Goal: Information Seeking & Learning: Learn about a topic

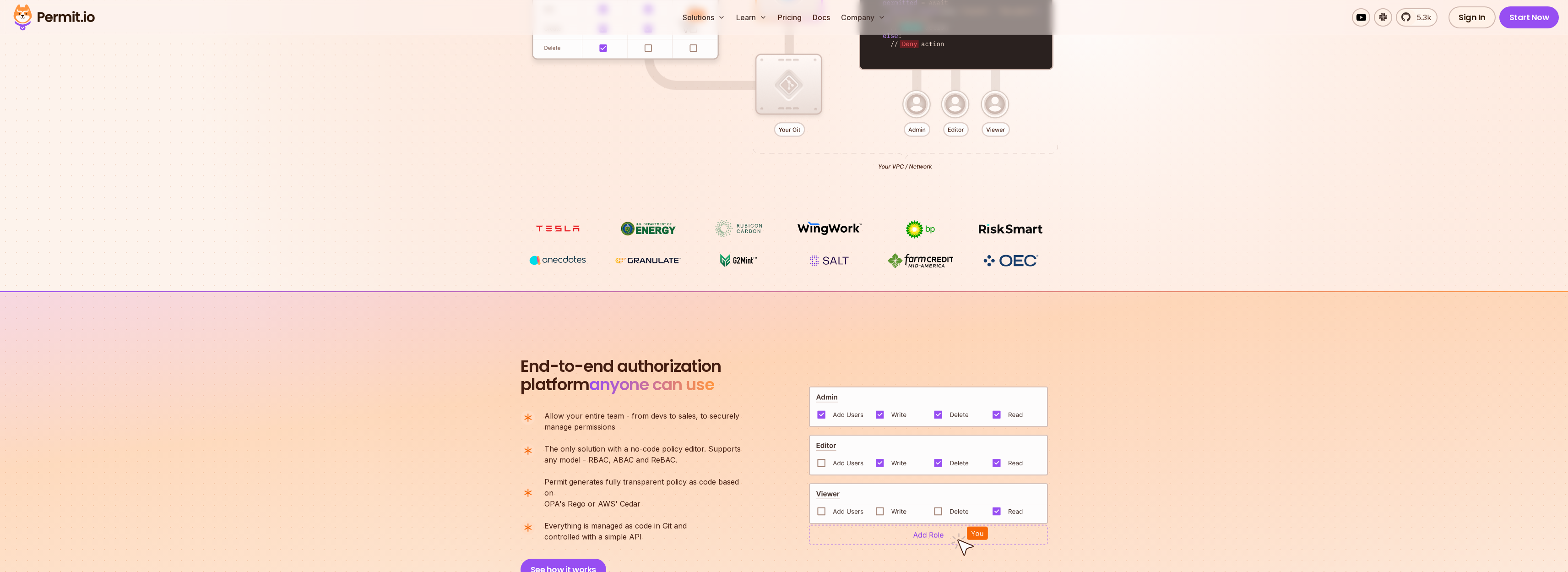
scroll to position [516, 0]
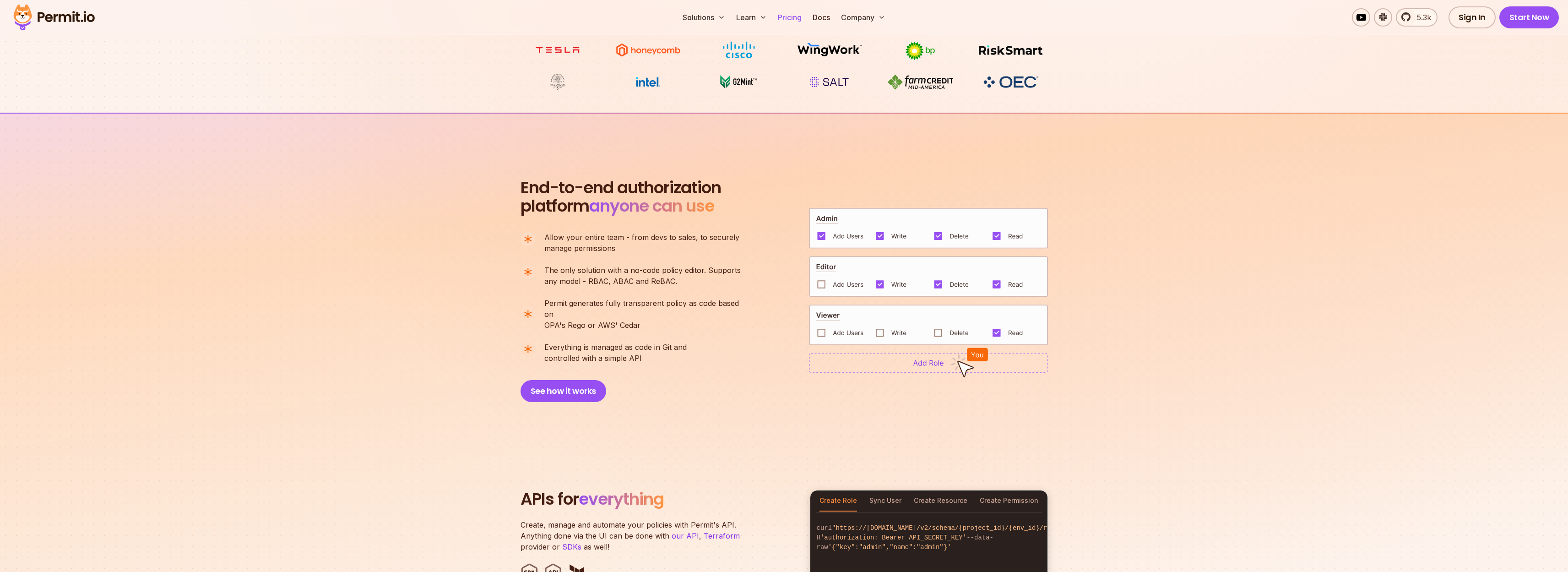
click at [799, 21] on link "Pricing" at bounding box center [789, 18] width 31 height 18
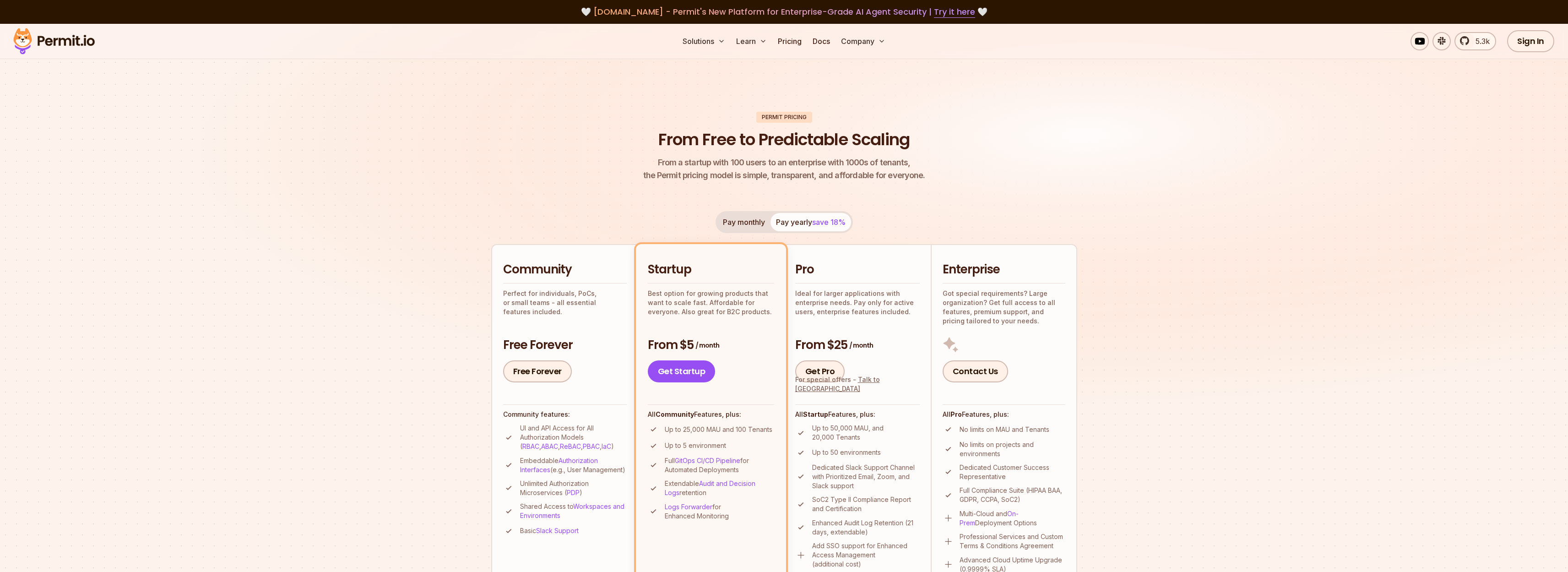
scroll to position [124, 0]
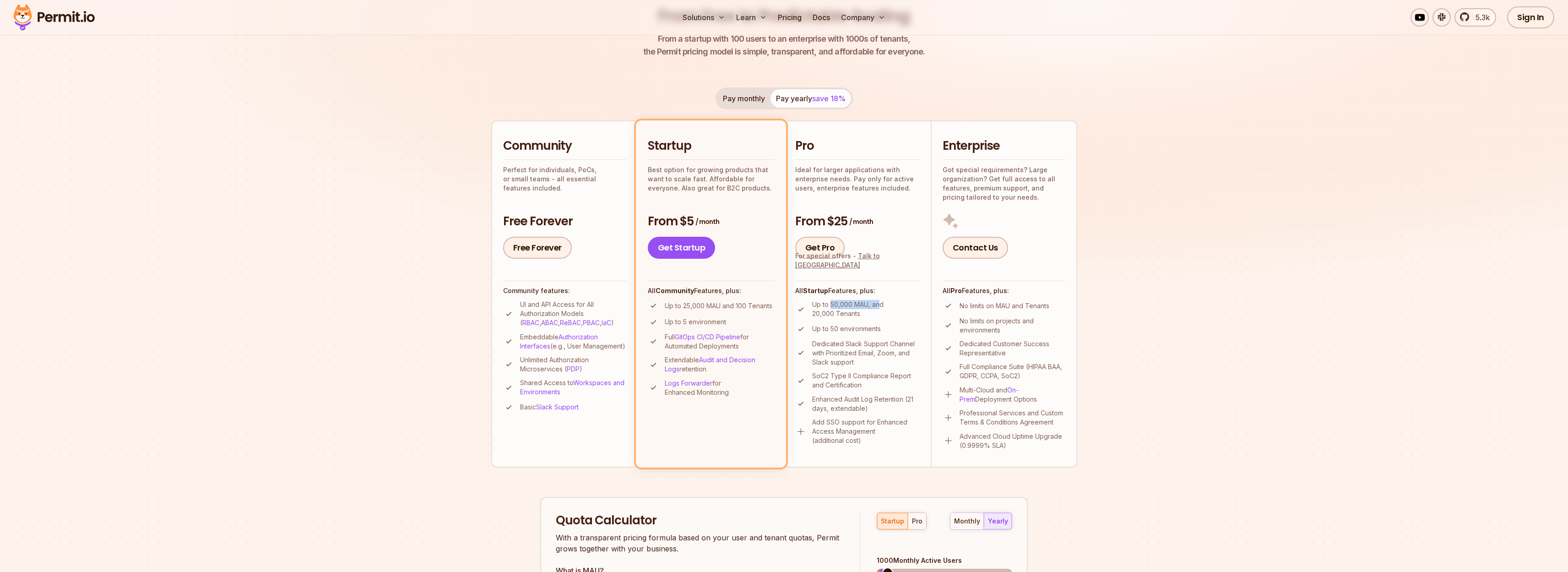
drag, startPoint x: 831, startPoint y: 300, endPoint x: 878, endPoint y: 307, distance: 47.5
click at [878, 307] on p "Up to 50,000 MAU, and 20,000 Tenants" at bounding box center [866, 309] width 108 height 18
click at [879, 307] on p "Up to 50,000 MAU, and 20,000 Tenants" at bounding box center [866, 309] width 108 height 18
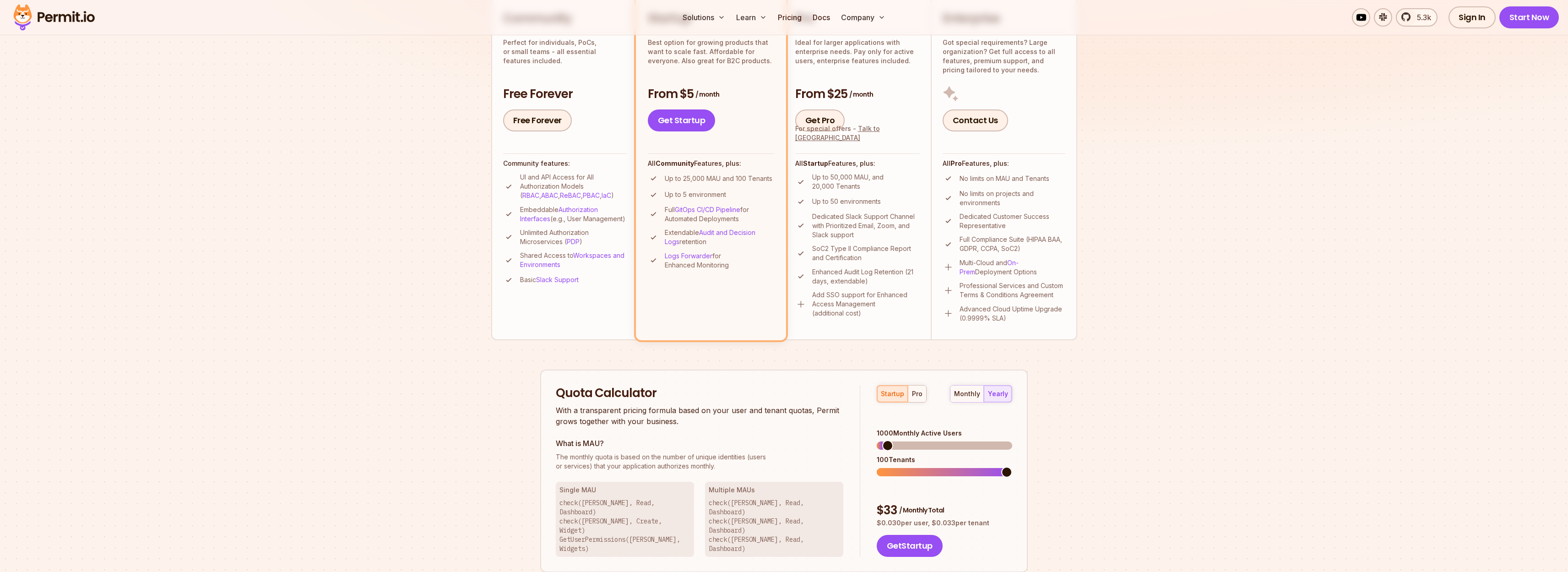
scroll to position [252, 0]
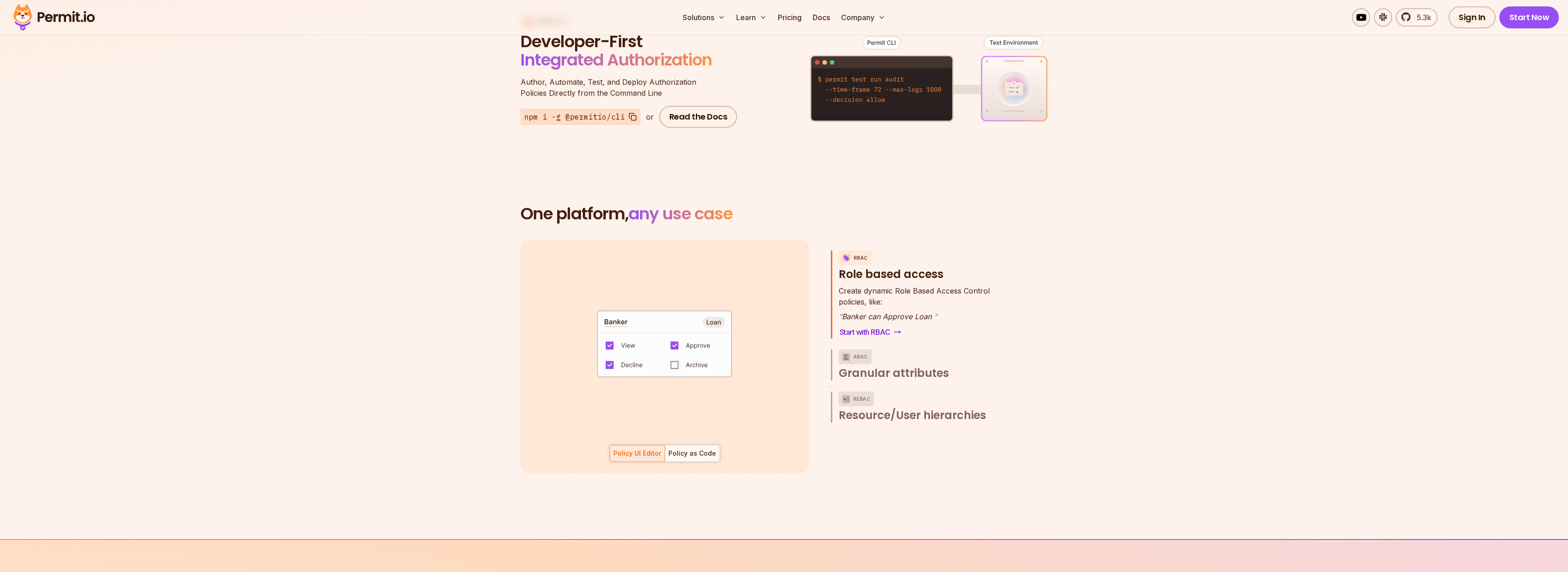
scroll to position [1159, 0]
click at [895, 367] on span "Granular attributes" at bounding box center [894, 375] width 110 height 15
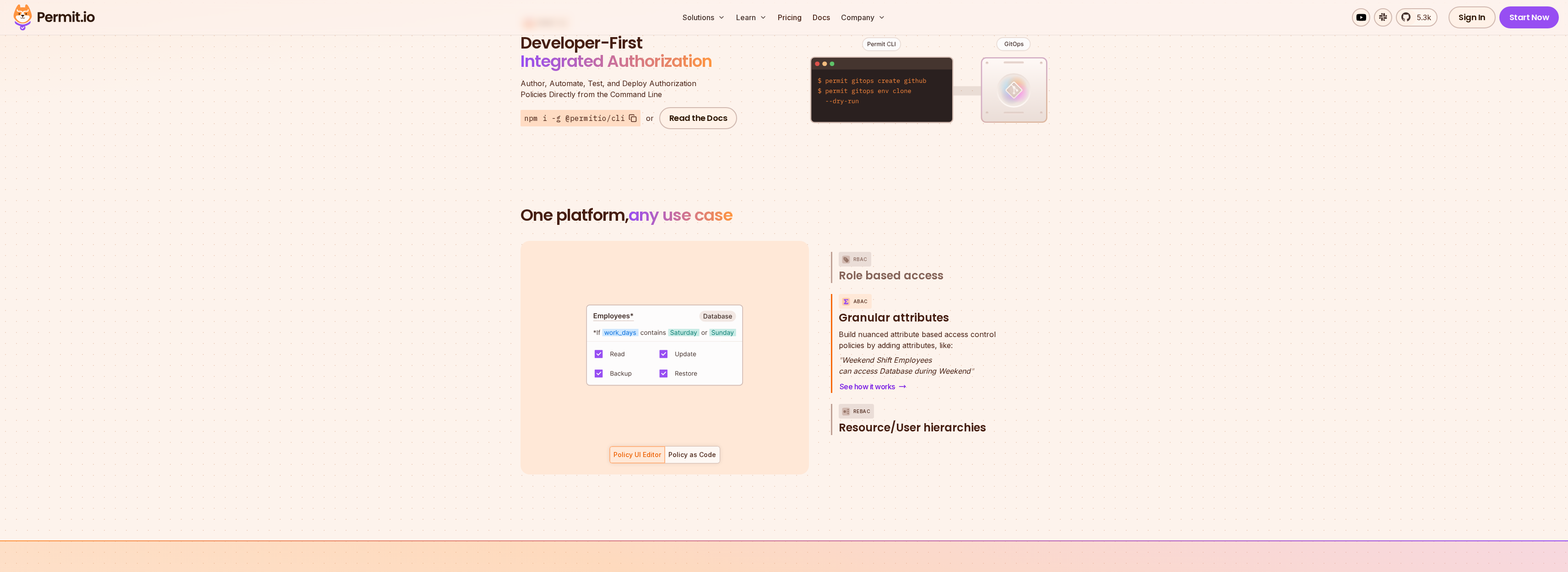
click at [911, 420] on span "Resource/User hierarchies" at bounding box center [912, 428] width 147 height 15
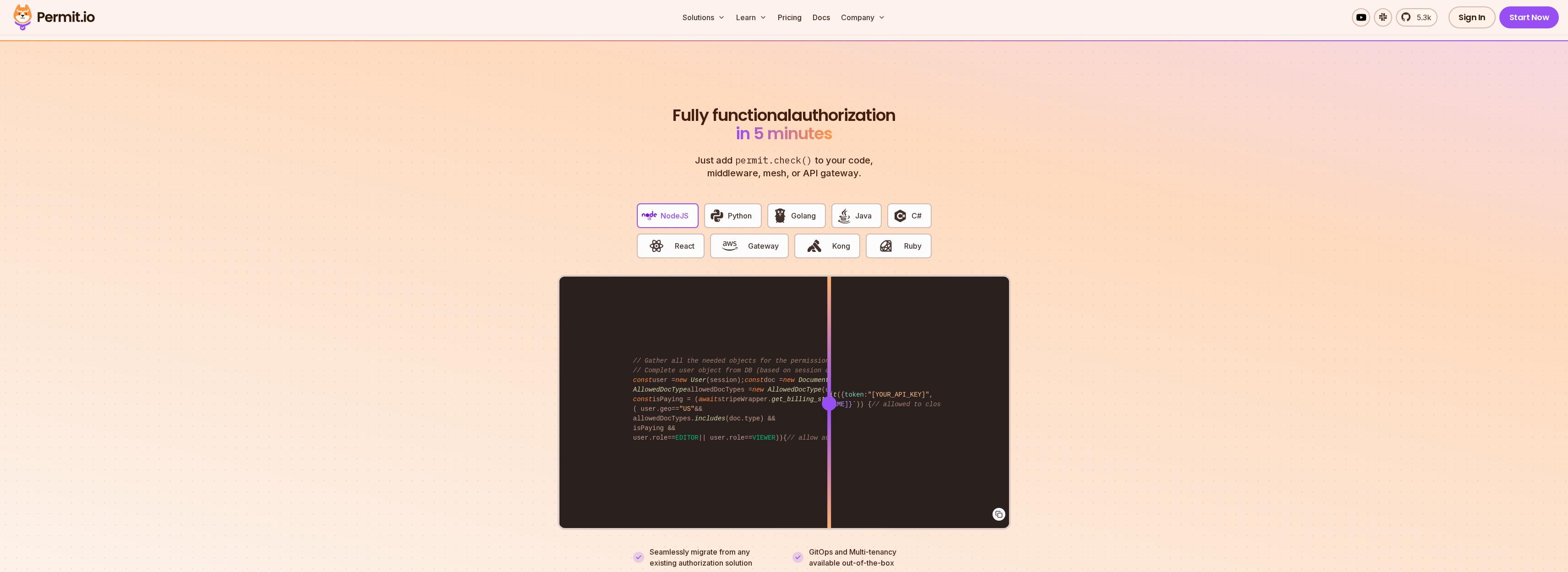
scroll to position [1682, 0]
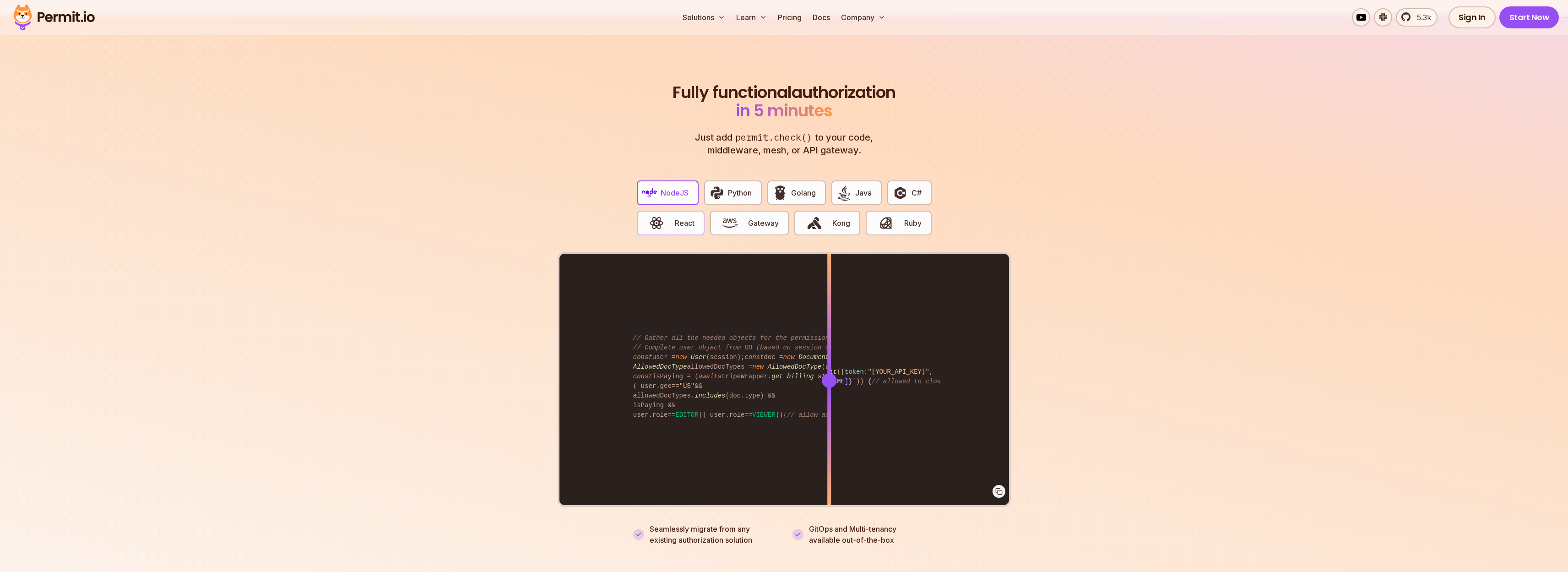
click at [688, 211] on button "React" at bounding box center [670, 223] width 68 height 25
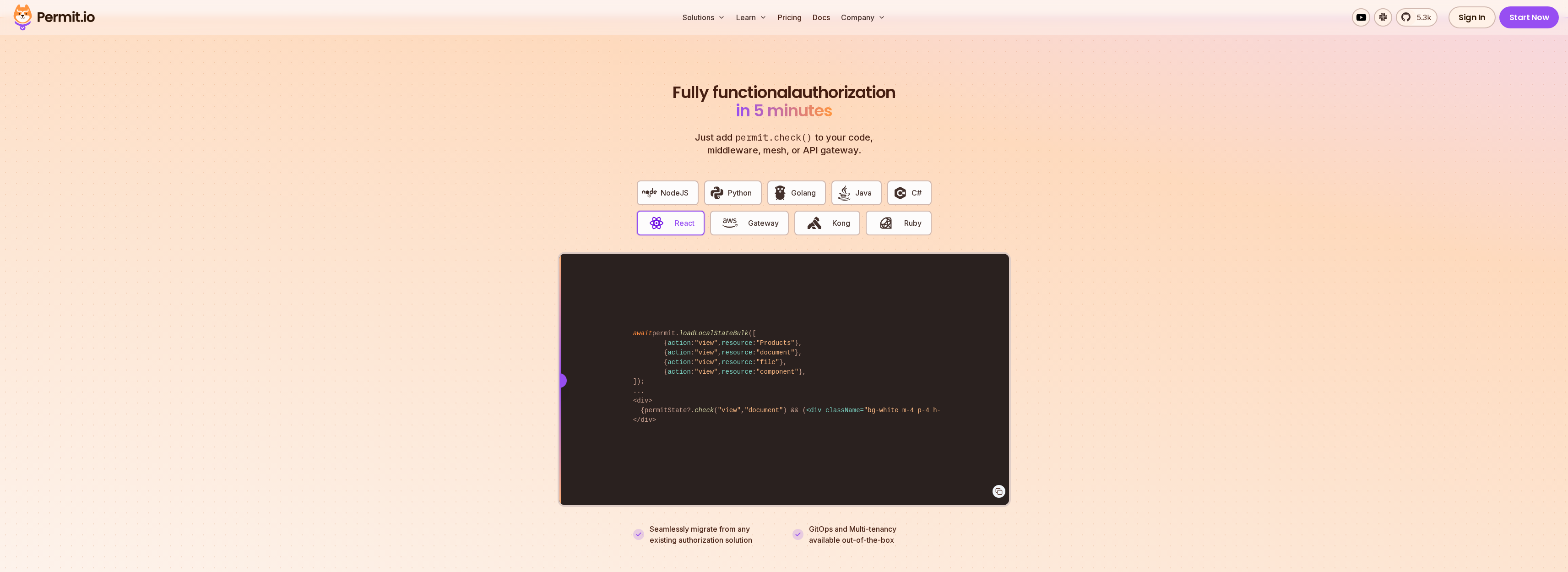
drag, startPoint x: 841, startPoint y: 369, endPoint x: 443, endPoint y: 485, distance: 414.6
click at [443, 485] on section "Fully functional authorization in 5 minutes Just add permit.check() to your cod…" at bounding box center [784, 303] width 1568 height 572
click at [671, 188] on button "NodeJS" at bounding box center [668, 192] width 62 height 25
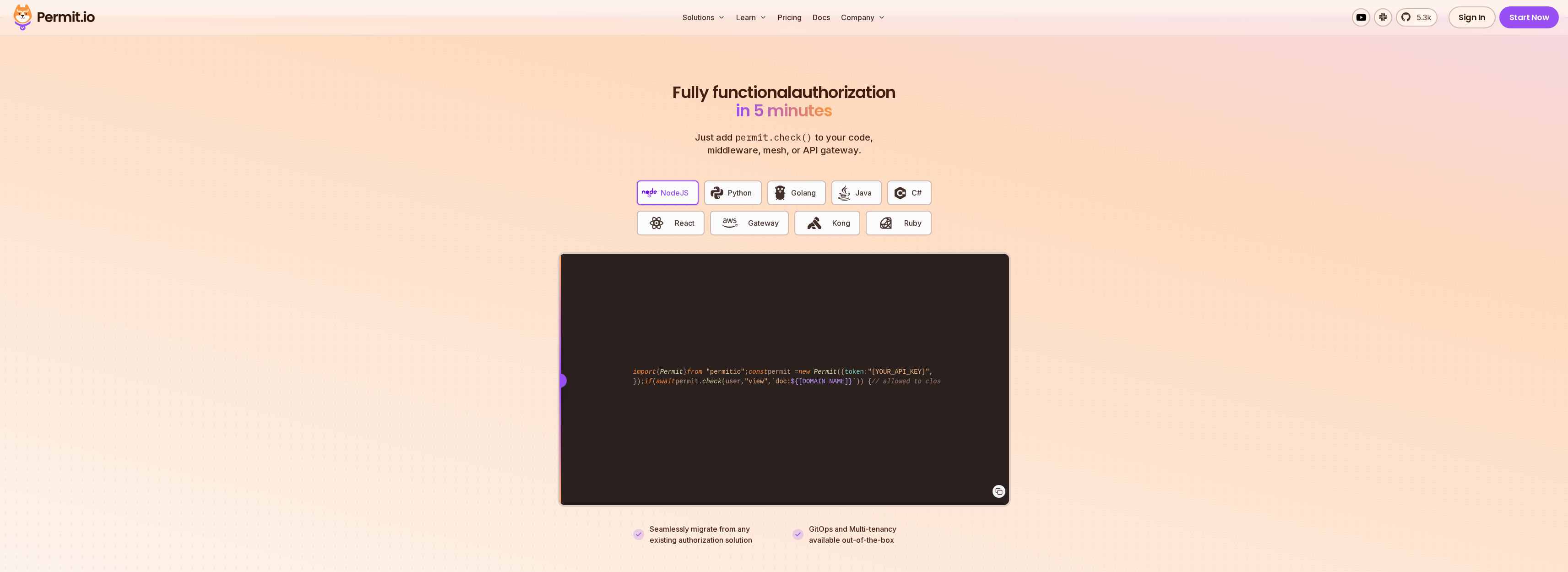
drag, startPoint x: 810, startPoint y: 316, endPoint x: 491, endPoint y: 387, distance: 326.8
click at [491, 387] on section "Fully functional authorization in 5 minutes Just add permit.check() to your cod…" at bounding box center [784, 303] width 1568 height 572
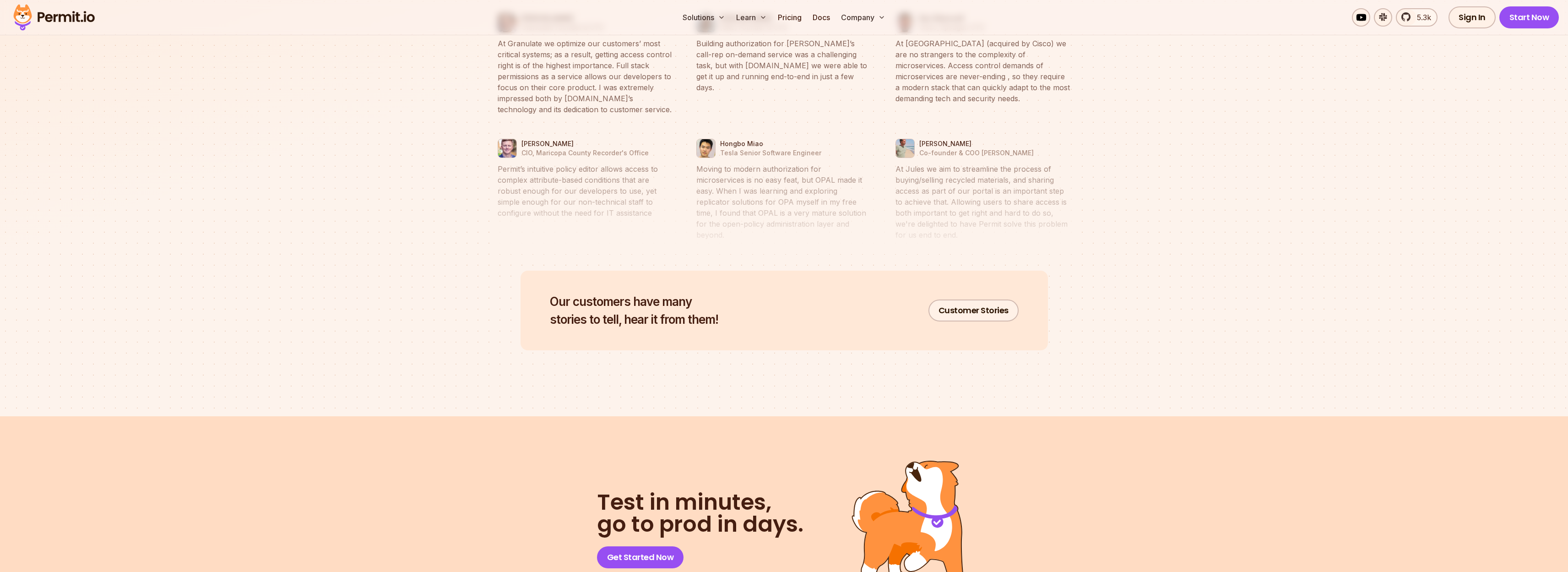
scroll to position [4753, 0]
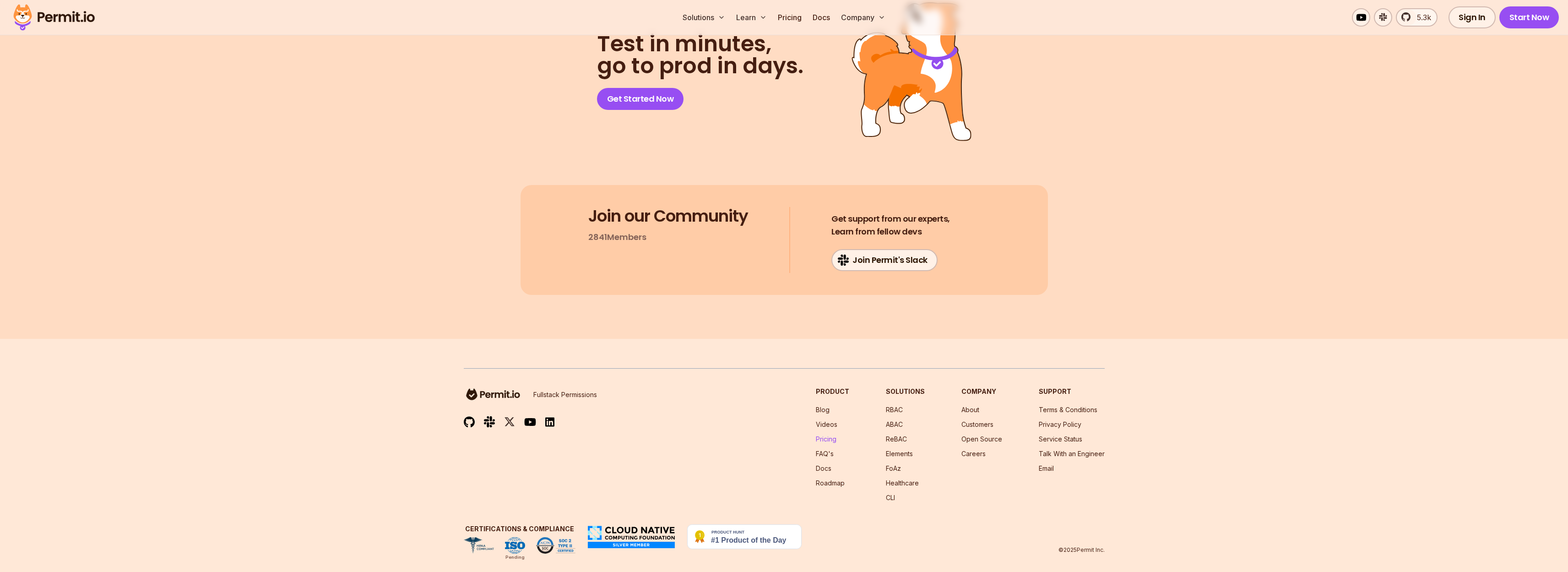
click at [831, 436] on link "Pricing" at bounding box center [826, 439] width 21 height 8
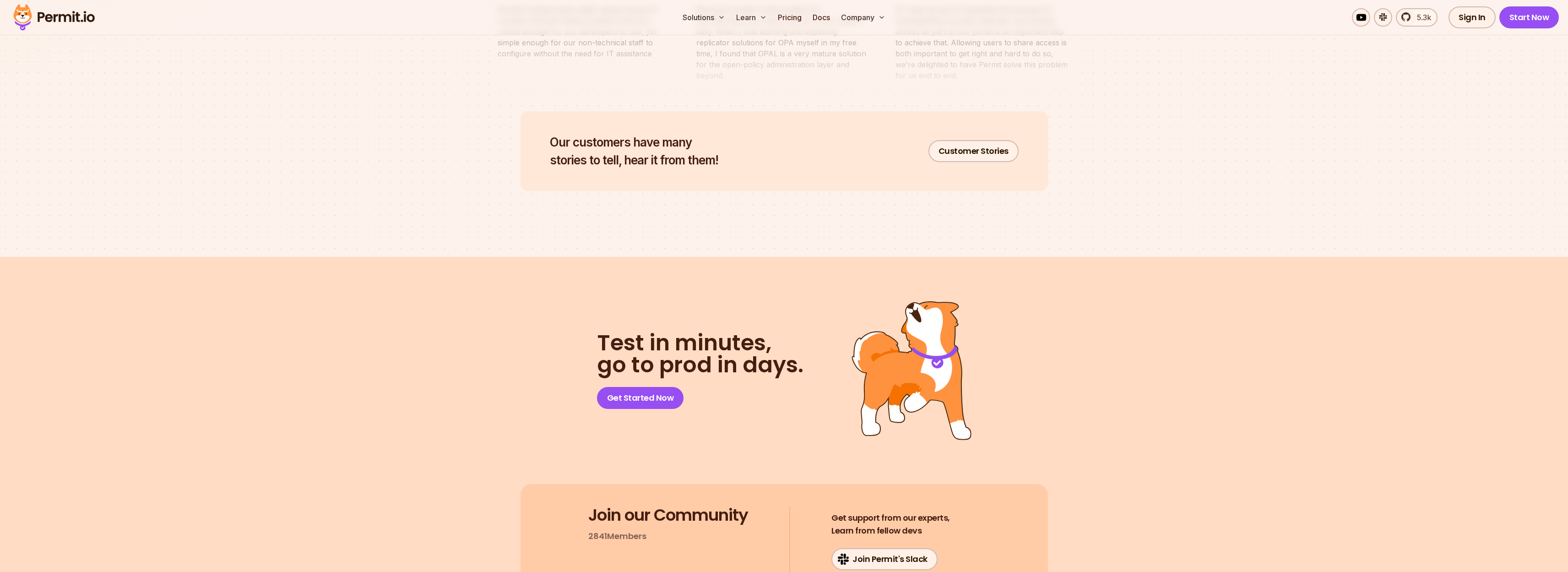
scroll to position [4753, 0]
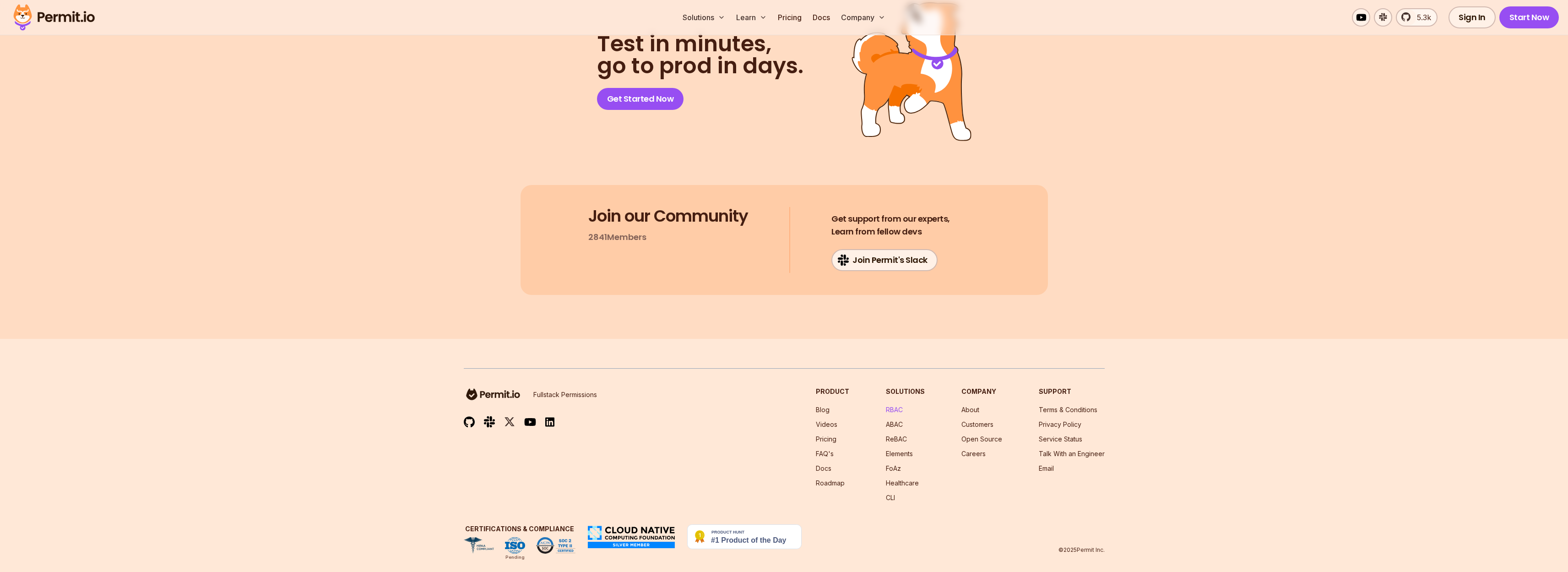
click at [895, 406] on link "RBAC" at bounding box center [894, 409] width 17 height 8
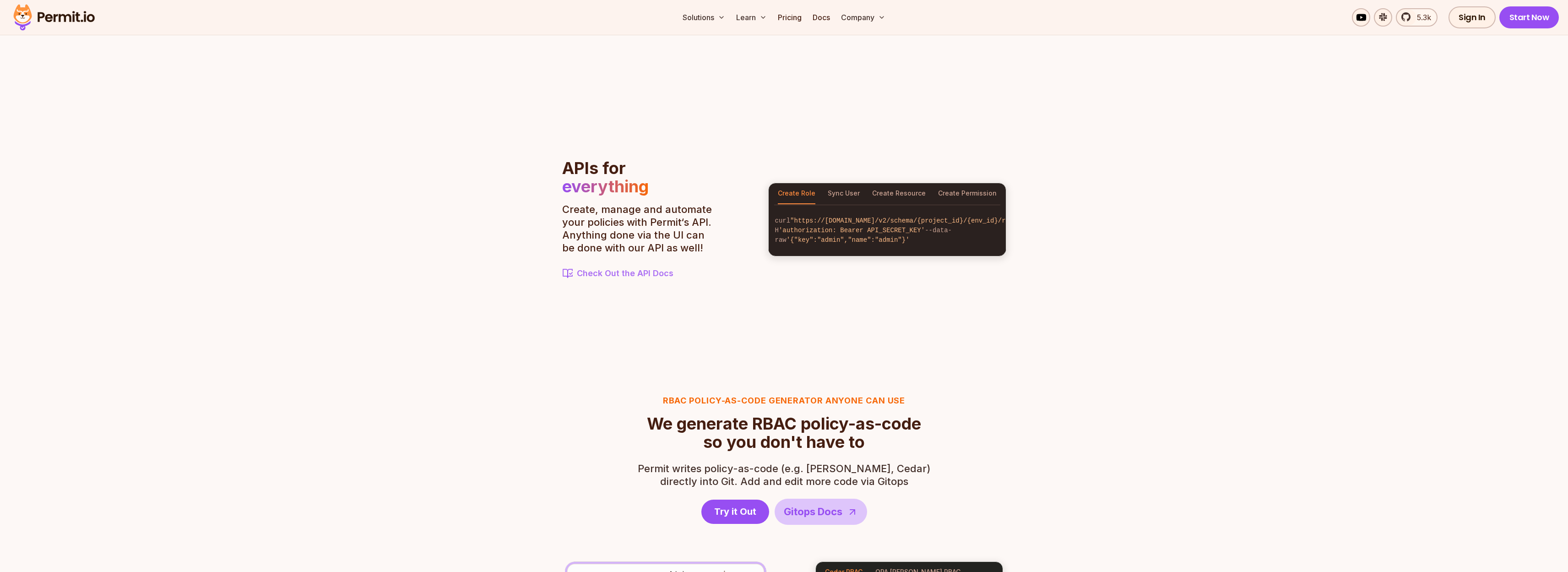
scroll to position [941, 0]
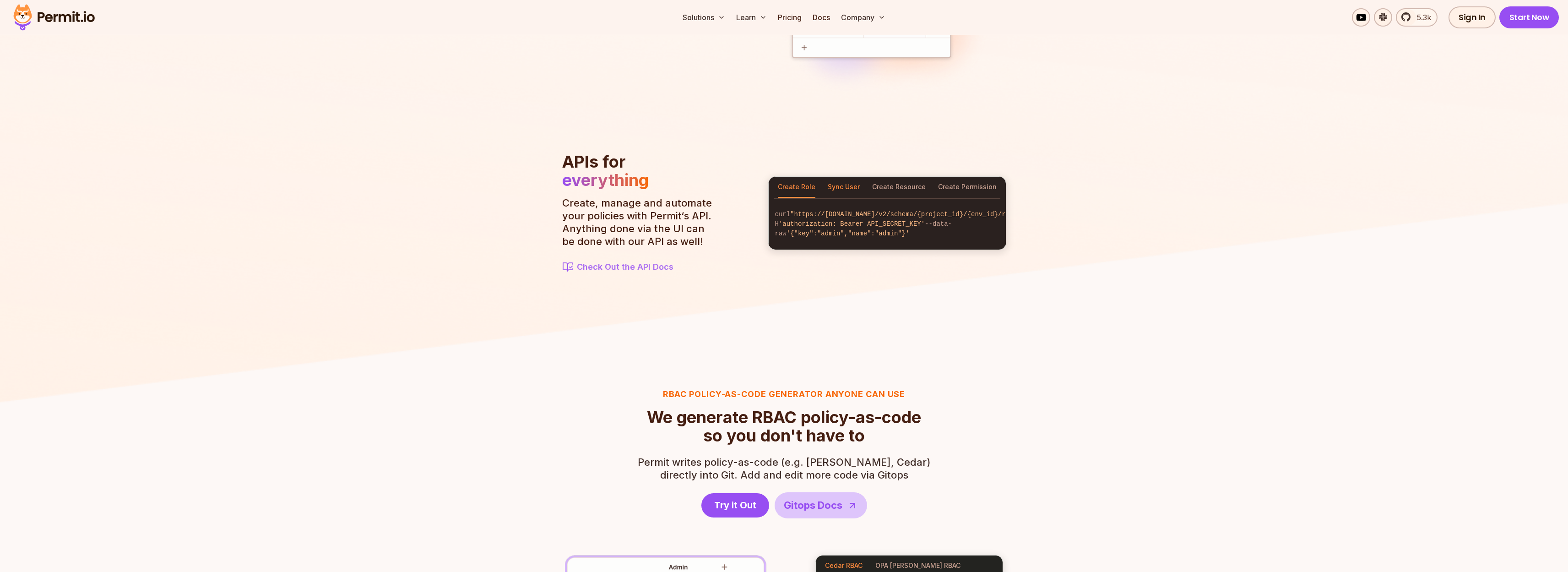
click at [849, 177] on button "Sync User" at bounding box center [844, 187] width 32 height 21
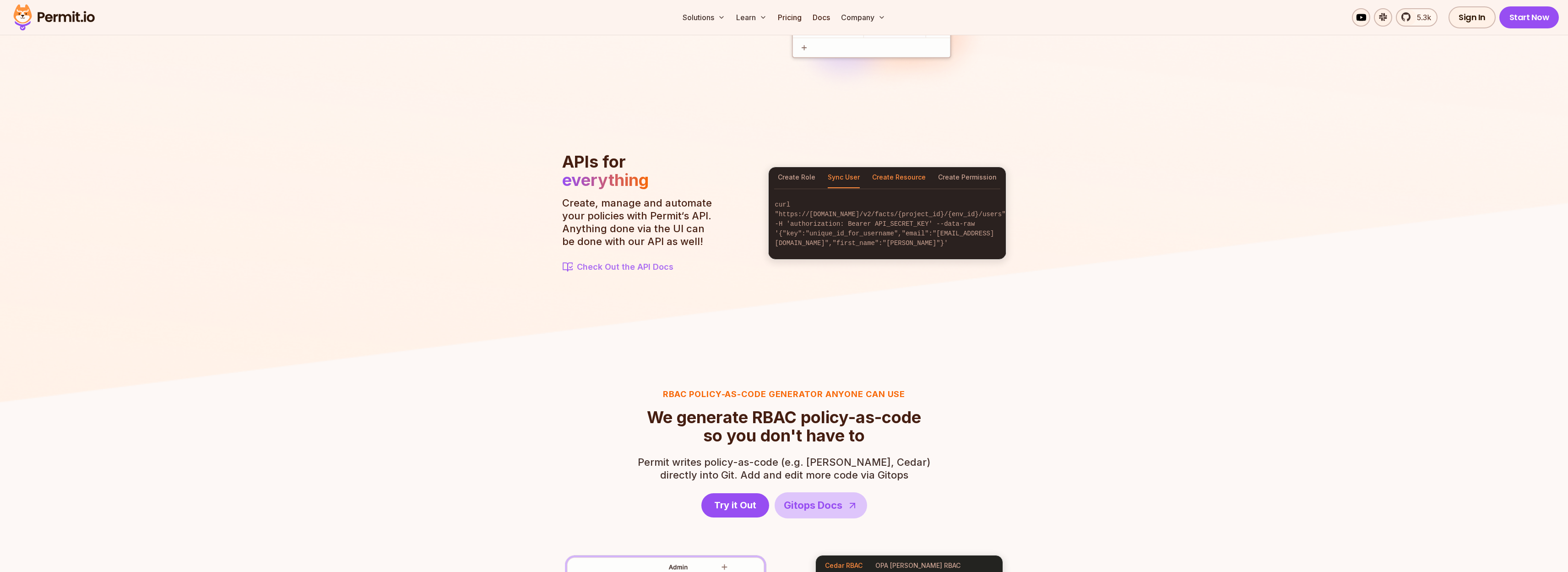
click at [880, 181] on button "Create Resource" at bounding box center [899, 178] width 54 height 21
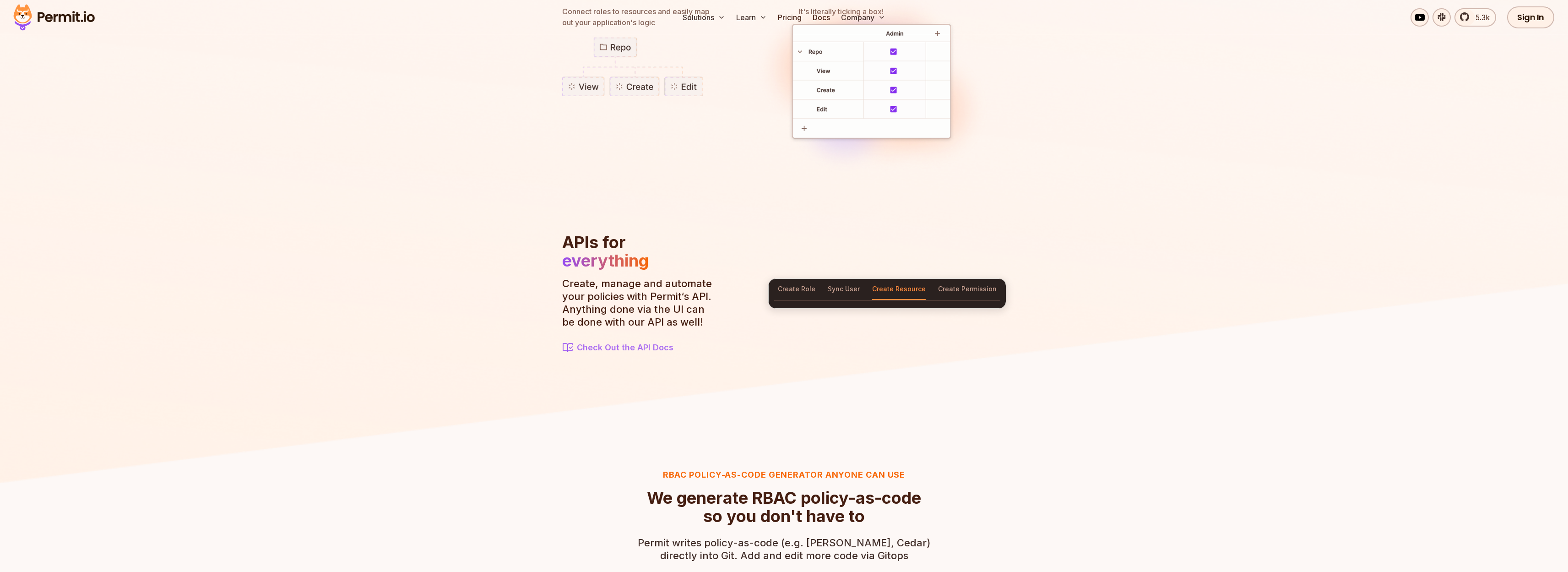
scroll to position [0, 0]
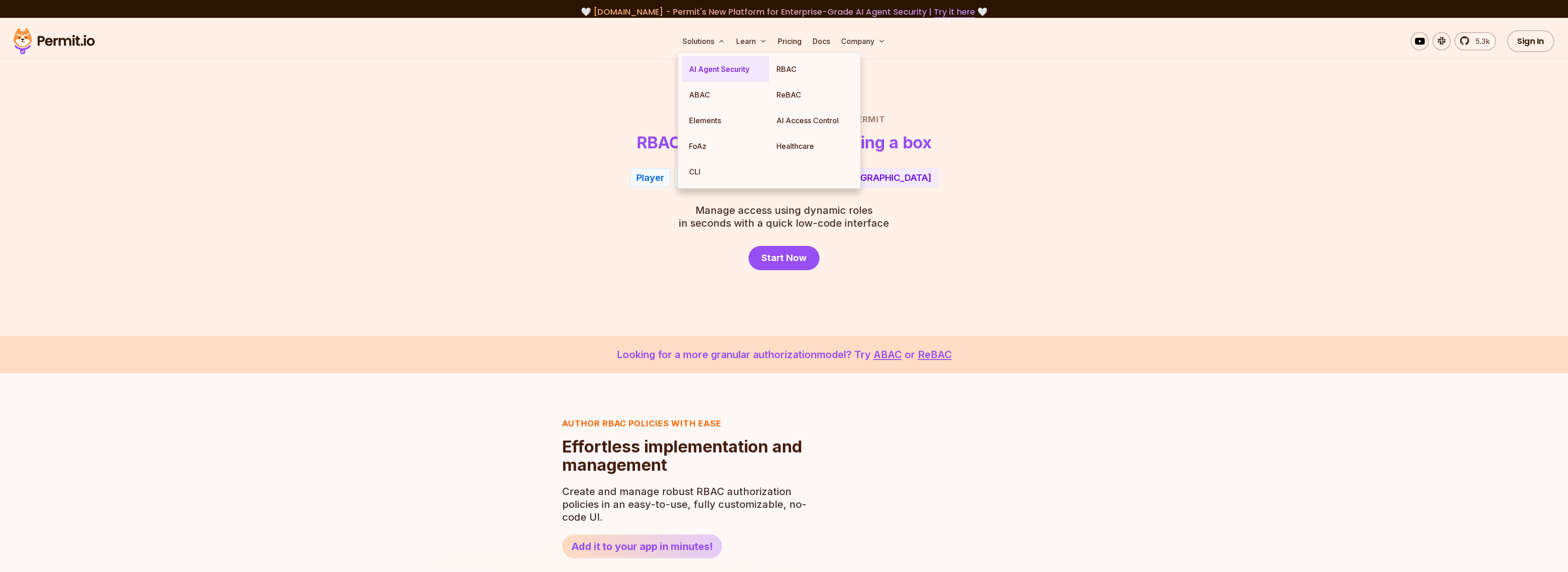
click at [716, 68] on link "AI Agent Security" at bounding box center [726, 69] width 88 height 26
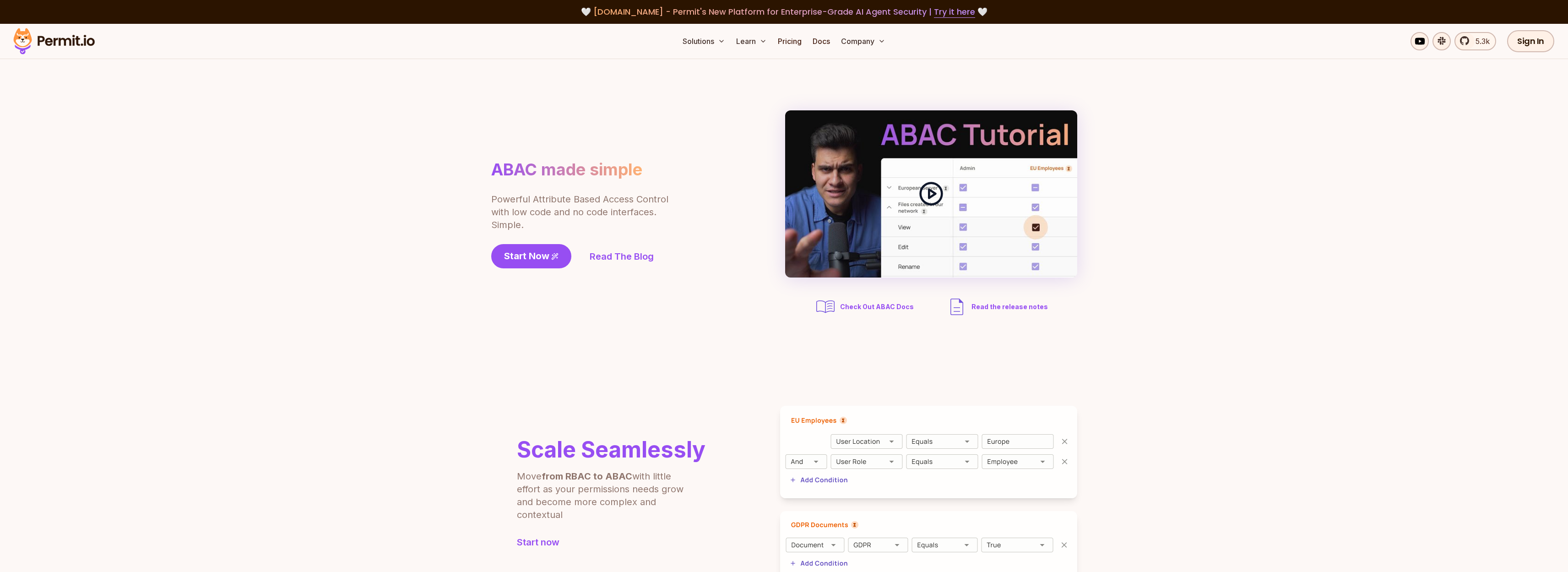
click at [930, 177] on div at bounding box center [931, 194] width 292 height 168
